Goal: Task Accomplishment & Management: Manage account settings

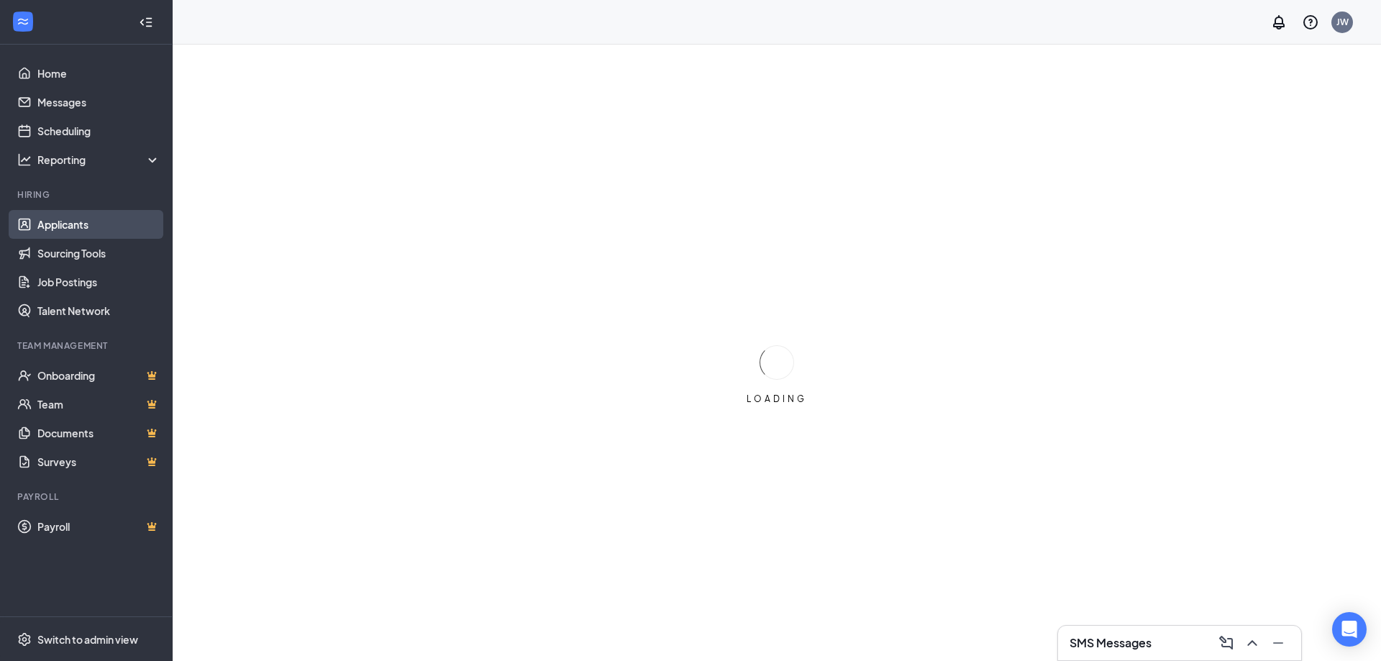
click at [73, 226] on link "Applicants" at bounding box center [98, 224] width 123 height 29
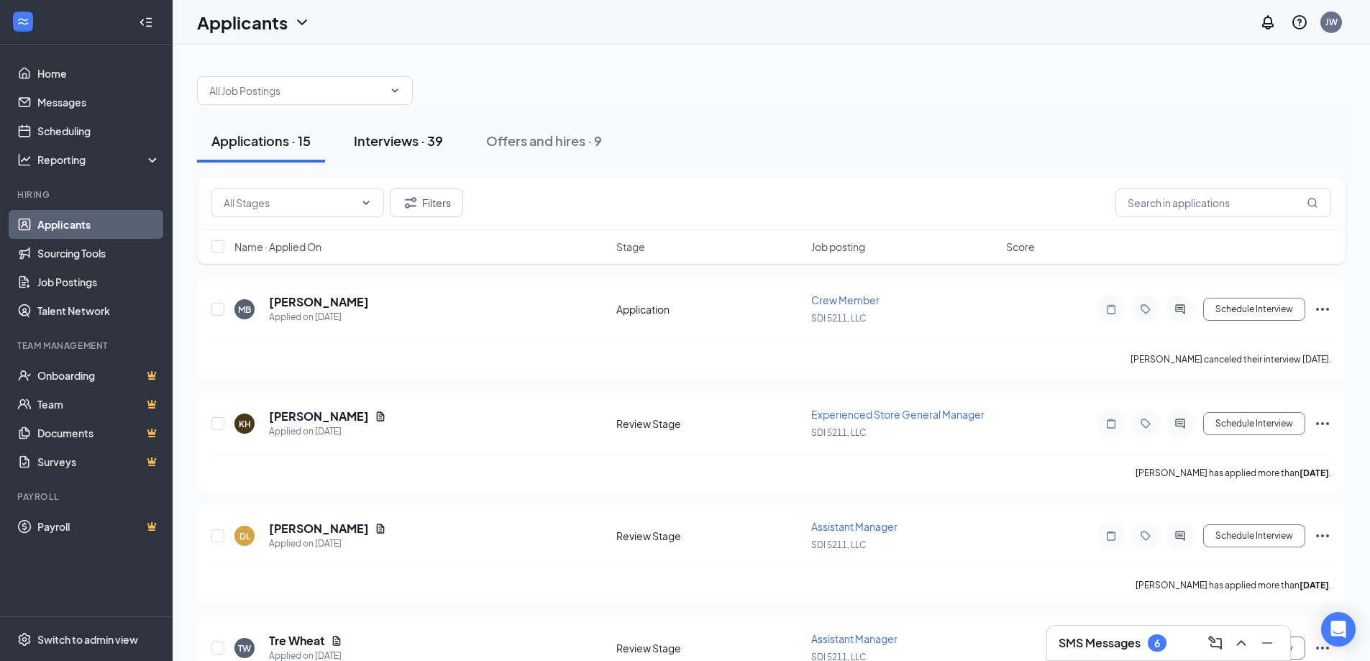
click at [392, 133] on div "Interviews · 39" at bounding box center [398, 141] width 89 height 18
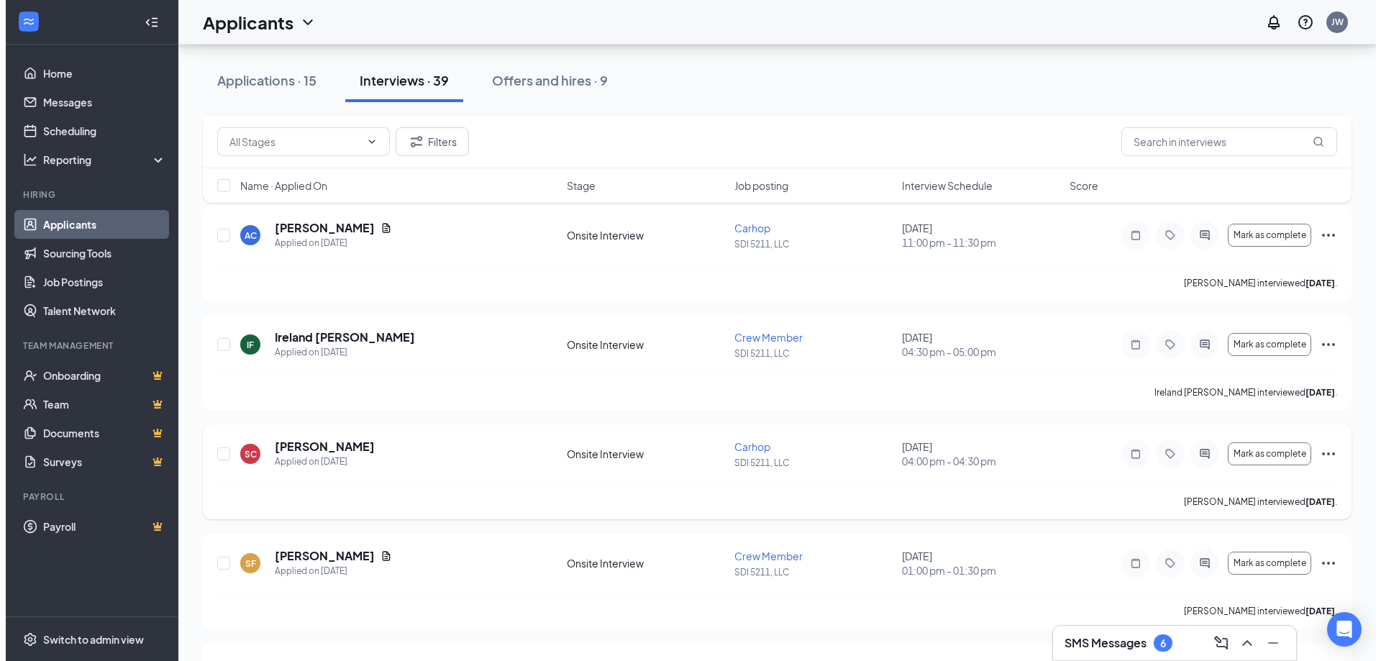
scroll to position [1864, 0]
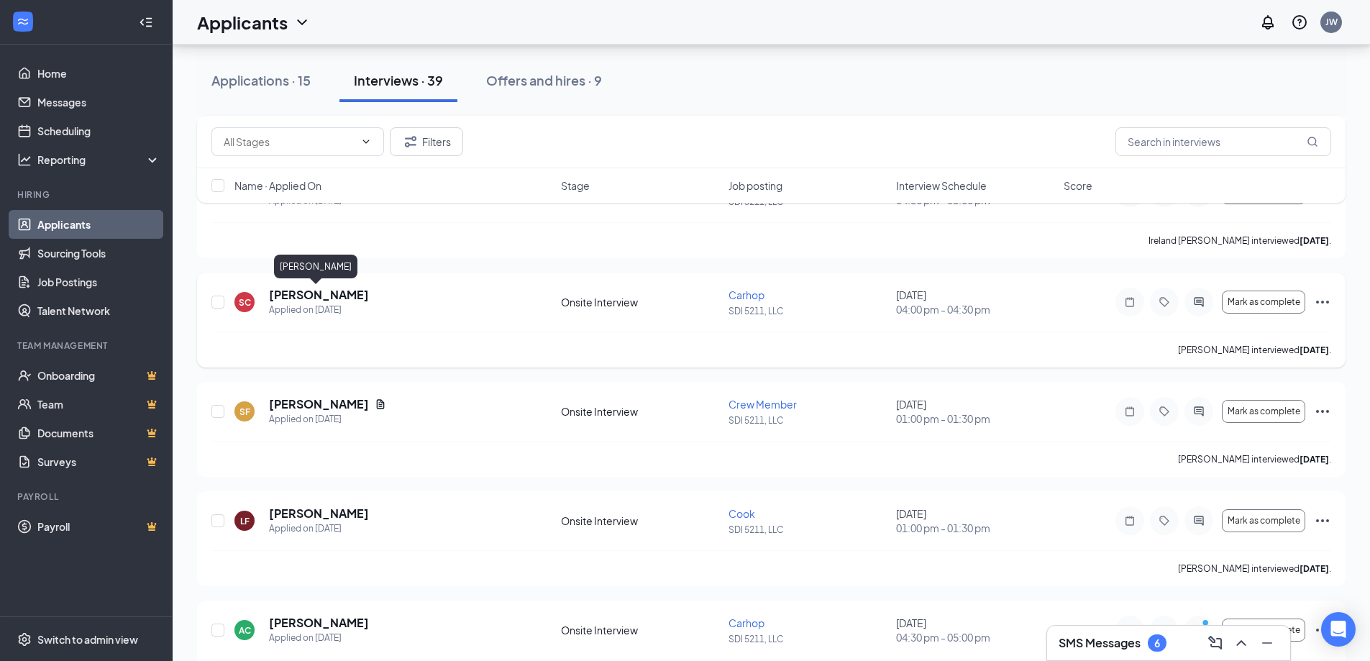
click at [333, 291] on h5 "[PERSON_NAME]" at bounding box center [319, 295] width 100 height 16
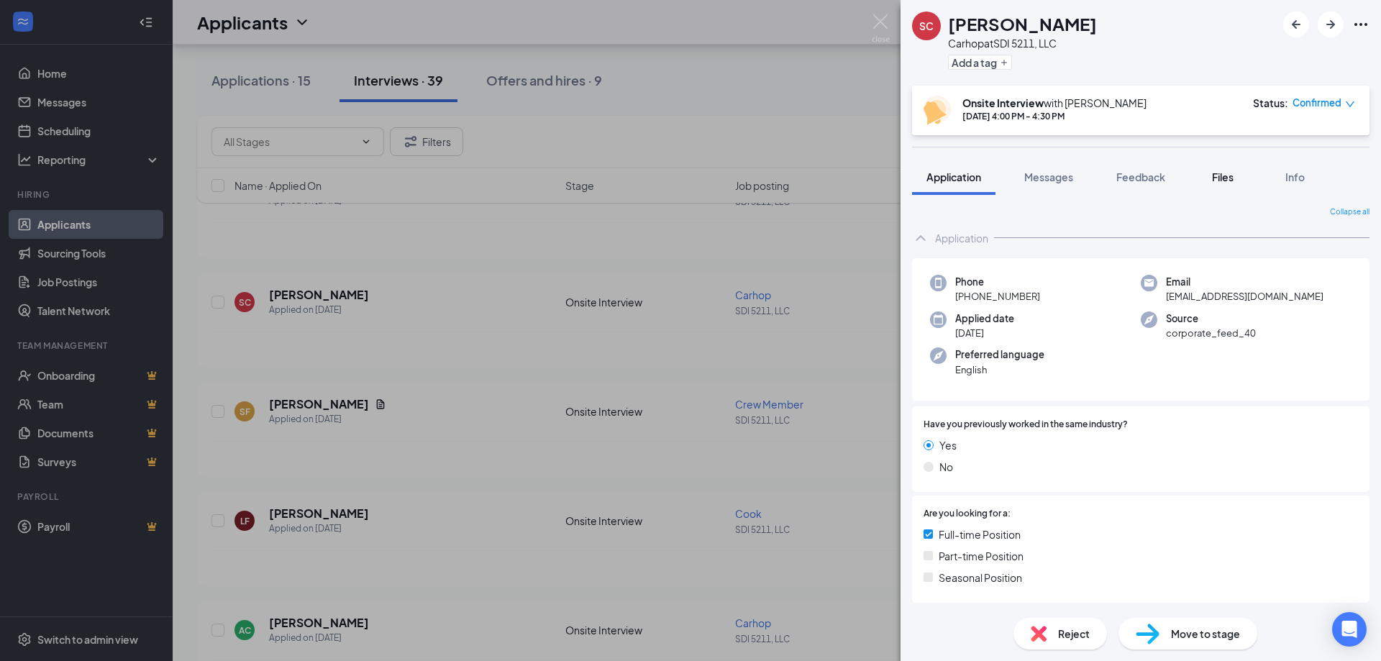
click at [1229, 175] on span "Files" at bounding box center [1223, 176] width 22 height 13
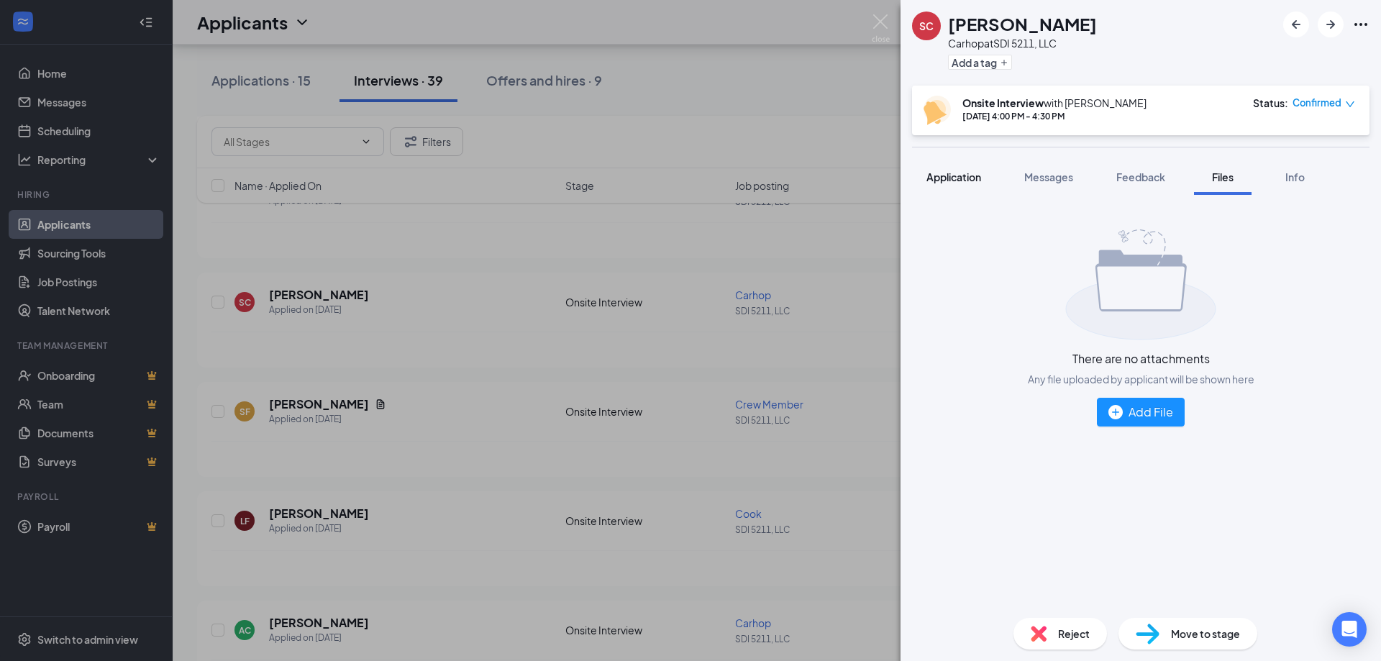
click at [960, 180] on span "Application" at bounding box center [953, 176] width 55 height 13
